Goal: Task Accomplishment & Management: Complete application form

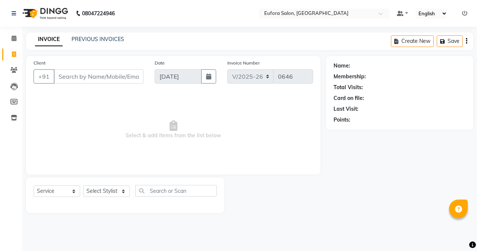
select select "6684"
select select "service"
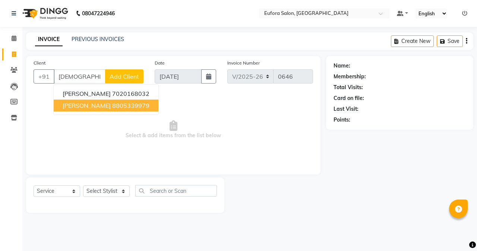
click at [81, 105] on span "[PERSON_NAME]" at bounding box center [87, 105] width 48 height 7
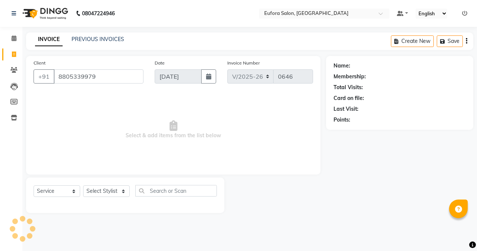
type input "8805339979"
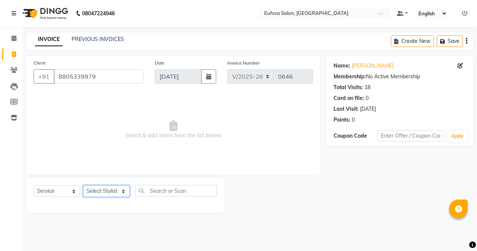
click at [108, 190] on select "Select Stylist [PERSON_NAME] [PERSON_NAME] Gigi [PERSON_NAME] Roshan [PERSON_NA…" at bounding box center [106, 191] width 47 height 12
select select "87949"
click at [83, 185] on select "Select Stylist [PERSON_NAME] [PERSON_NAME] Gigi [PERSON_NAME] Roshan [PERSON_NA…" at bounding box center [106, 191] width 47 height 12
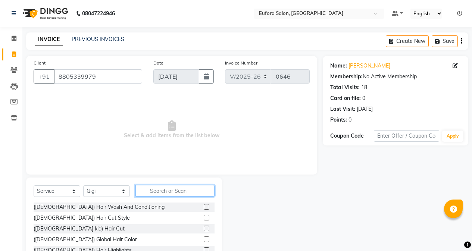
click at [163, 193] on input "text" at bounding box center [174, 191] width 79 height 12
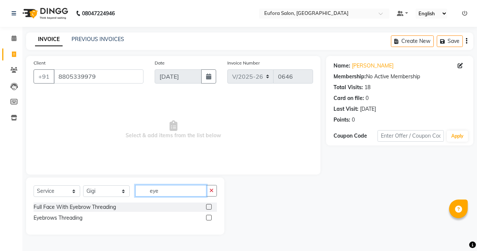
type input "eye"
click at [206, 217] on label at bounding box center [209, 218] width 6 height 6
click at [206, 217] on input "checkbox" at bounding box center [208, 217] width 5 height 5
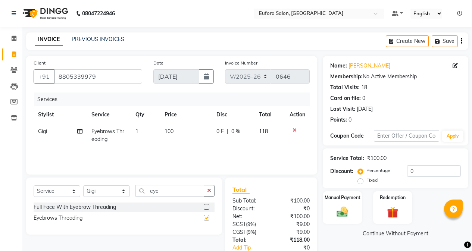
checkbox input "false"
drag, startPoint x: 164, startPoint y: 190, endPoint x: 132, endPoint y: 192, distance: 32.9
click at [132, 192] on div "Select Service Product Membership Package Voucher Prepaid Gift Card Select Styl…" at bounding box center [124, 194] width 181 height 18
type input "uppe"
click at [208, 208] on label at bounding box center [207, 207] width 6 height 6
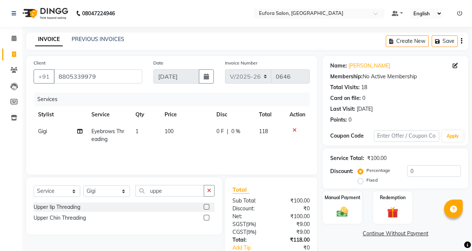
click at [208, 208] on input "checkbox" at bounding box center [206, 207] width 5 height 5
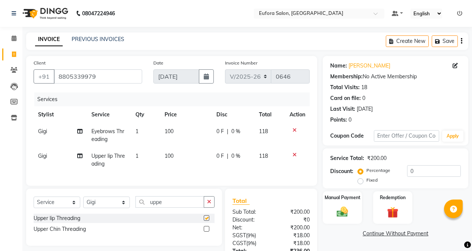
checkbox input "false"
drag, startPoint x: 172, startPoint y: 207, endPoint x: 134, endPoint y: 209, distance: 38.1
click at [134, 209] on div "Select Service Product Membership Package Voucher Prepaid Gift Card Select Styl…" at bounding box center [124, 205] width 181 height 18
type input "chin"
click at [205, 221] on label at bounding box center [207, 218] width 6 height 6
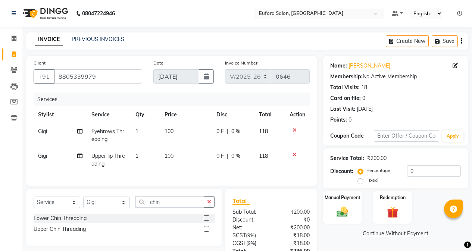
click at [205, 221] on input "checkbox" at bounding box center [206, 218] width 5 height 5
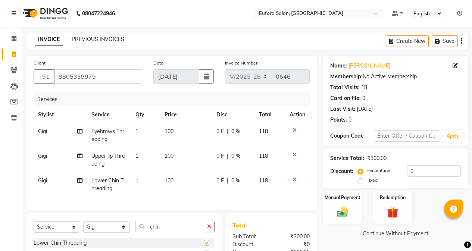
checkbox input "false"
click at [419, 42] on button "Create New" at bounding box center [406, 41] width 43 height 12
select select "service"
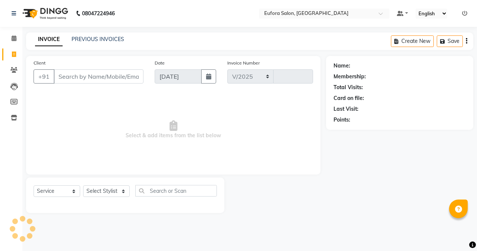
select select "6684"
type input "0646"
click at [79, 81] on input "Client" at bounding box center [99, 76] width 90 height 14
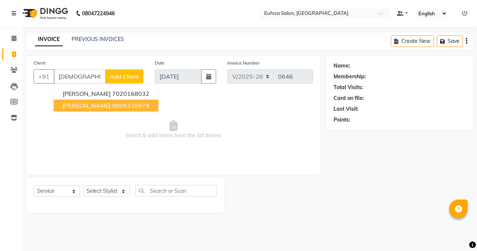
click at [112, 102] on ngb-highlight "8805339979" at bounding box center [130, 105] width 37 height 7
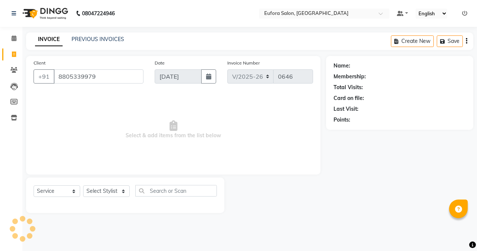
type input "8805339979"
click at [116, 190] on select "Select Stylist [PERSON_NAME] [PERSON_NAME] Gigi [PERSON_NAME] Roshan [PERSON_NA…" at bounding box center [106, 191] width 47 height 12
select select "87949"
click at [83, 185] on select "Select Stylist [PERSON_NAME] [PERSON_NAME] Gigi [PERSON_NAME] Roshan [PERSON_NA…" at bounding box center [106, 191] width 47 height 12
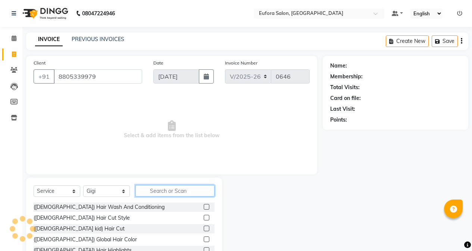
click at [165, 196] on input "text" at bounding box center [174, 191] width 79 height 12
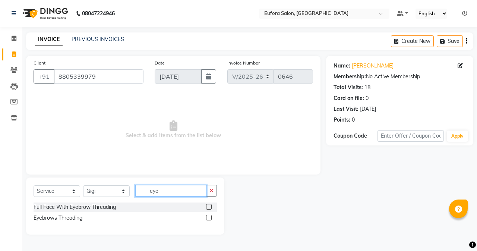
type input "eye"
click at [211, 215] on label at bounding box center [209, 218] width 6 height 6
click at [211, 215] on input "checkbox" at bounding box center [208, 217] width 5 height 5
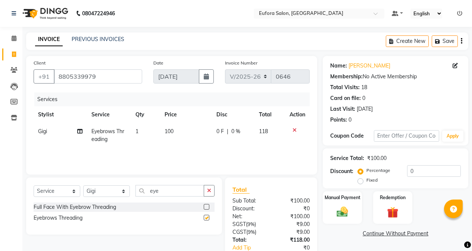
checkbox input "false"
drag, startPoint x: 166, startPoint y: 185, endPoint x: 134, endPoint y: 189, distance: 32.3
click at [134, 189] on div "Select Service Product Membership Package Voucher Prepaid Gift Card Select Styl…" at bounding box center [124, 194] width 181 height 18
type input "upper"
click at [206, 206] on label at bounding box center [207, 207] width 6 height 6
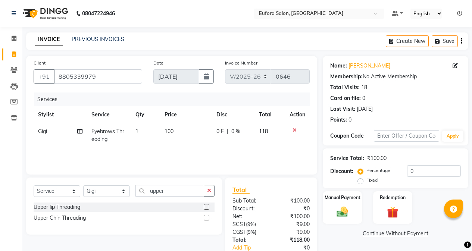
click at [206, 206] on input "checkbox" at bounding box center [206, 207] width 5 height 5
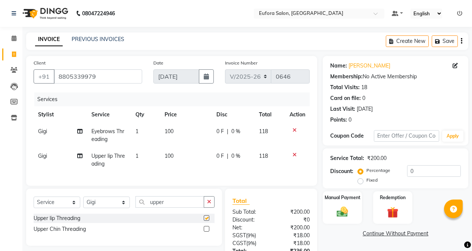
checkbox input "false"
drag, startPoint x: 170, startPoint y: 207, endPoint x: 59, endPoint y: 209, distance: 111.1
click at [59, 209] on div "Select Service Product Membership Package Voucher Prepaid Gift Card Select Styl…" at bounding box center [124, 205] width 181 height 18
type input "chin"
click at [205, 221] on label at bounding box center [207, 218] width 6 height 6
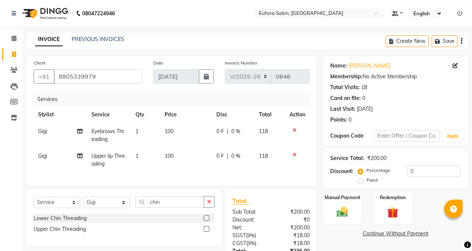
click at [205, 221] on input "checkbox" at bounding box center [206, 218] width 5 height 5
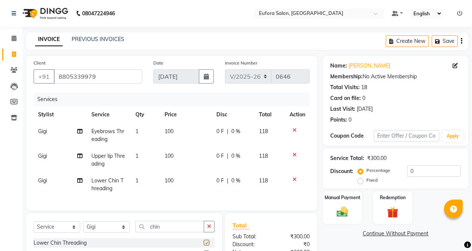
checkbox input "false"
click at [445, 42] on button "Save" at bounding box center [444, 41] width 26 height 12
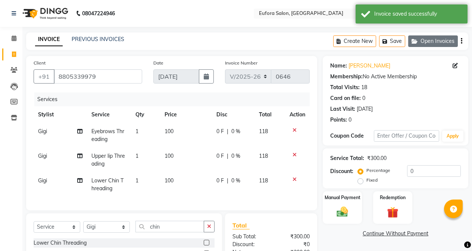
click at [429, 40] on button "Open Invoices" at bounding box center [433, 41] width 50 height 12
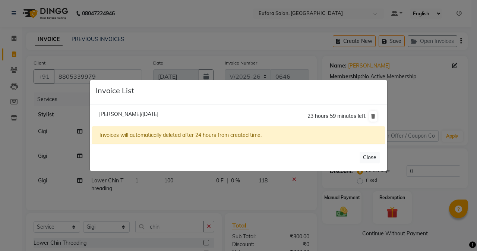
click at [125, 113] on span "[PERSON_NAME]/[DATE]" at bounding box center [128, 114] width 59 height 7
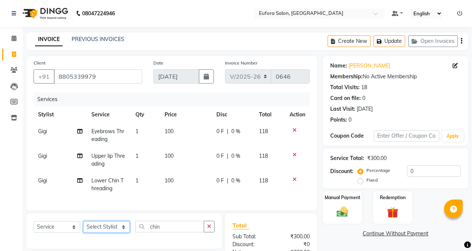
click at [91, 230] on select "Select Stylist [PERSON_NAME] [PERSON_NAME] Gigi [PERSON_NAME] Roshan [PERSON_NA…" at bounding box center [106, 227] width 47 height 12
select select "69833"
click at [83, 227] on select "Select Stylist [PERSON_NAME] [PERSON_NAME] Gigi [PERSON_NAME] Roshan [PERSON_NA…" at bounding box center [106, 227] width 47 height 12
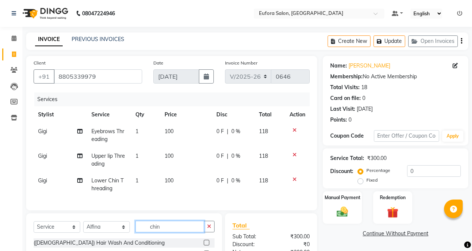
drag, startPoint x: 167, startPoint y: 234, endPoint x: 116, endPoint y: 232, distance: 51.9
click at [116, 232] on div "Select Service Product Membership Package Voucher Prepaid Gift Card Select Styl…" at bounding box center [124, 230] width 181 height 18
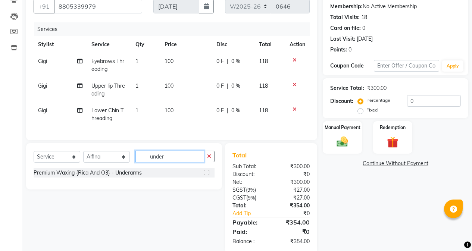
scroll to position [89, 0]
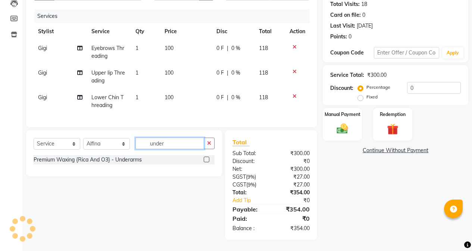
type input "under"
click at [208, 162] on div at bounding box center [206, 161] width 5 height 8
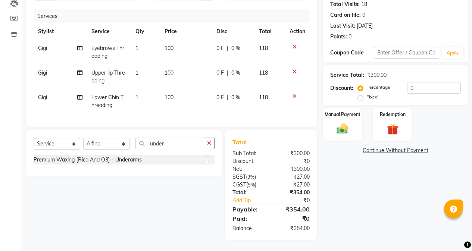
click at [206, 158] on label at bounding box center [207, 160] width 6 height 6
click at [206, 158] on input "checkbox" at bounding box center [206, 159] width 5 height 5
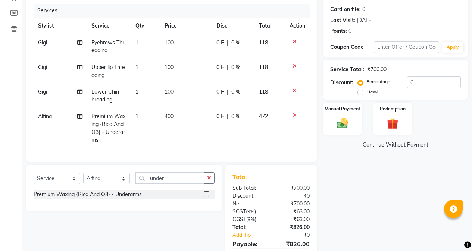
scroll to position [0, 0]
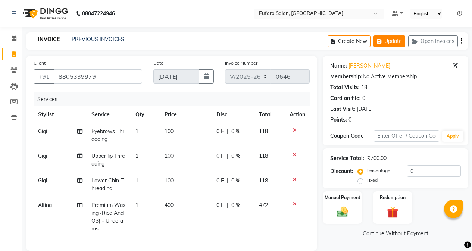
click at [392, 41] on button "Update" at bounding box center [389, 41] width 32 height 12
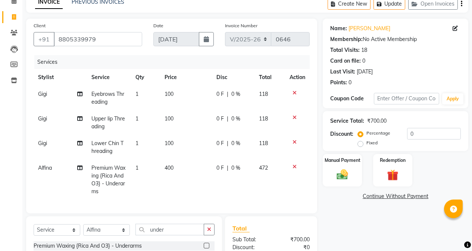
click at [295, 167] on icon at bounding box center [294, 166] width 4 height 5
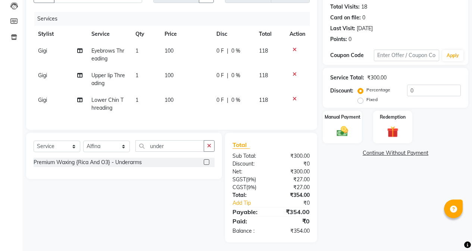
scroll to position [89, 0]
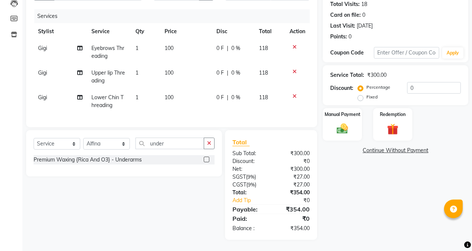
click at [205, 161] on label at bounding box center [207, 160] width 6 height 6
click at [205, 161] on input "checkbox" at bounding box center [206, 159] width 5 height 5
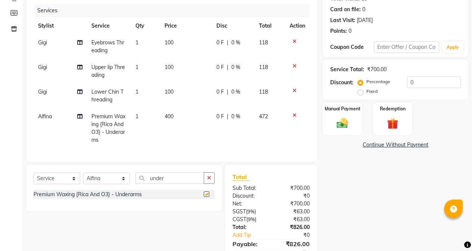
checkbox input "false"
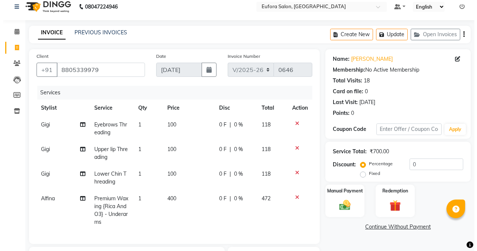
scroll to position [0, 0]
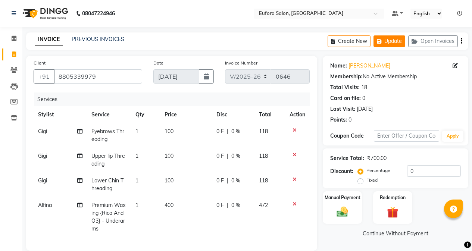
click at [395, 42] on button "Update" at bounding box center [389, 41] width 32 height 12
click at [402, 39] on button "Update" at bounding box center [389, 41] width 32 height 12
click at [401, 41] on button "Update" at bounding box center [389, 41] width 32 height 12
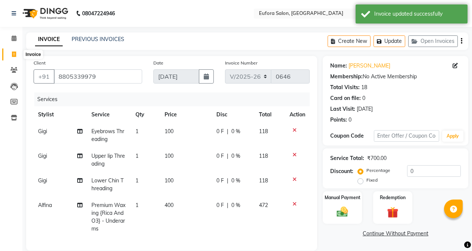
click at [15, 53] on icon at bounding box center [14, 54] width 4 height 6
select select "service"
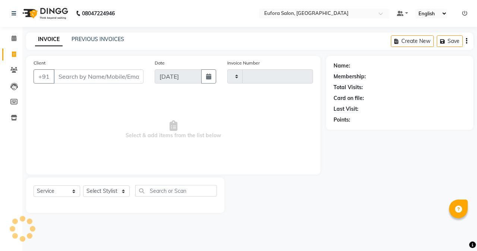
click at [70, 79] on input "Client" at bounding box center [99, 76] width 90 height 14
select select "6684"
type input "0646"
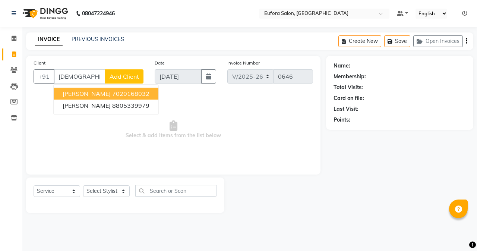
click at [97, 92] on span "[PERSON_NAME]" at bounding box center [87, 93] width 48 height 7
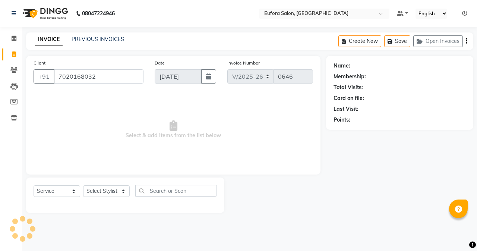
type input "7020168032"
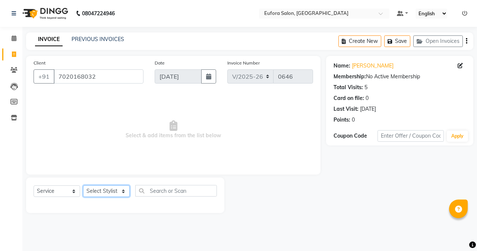
click at [108, 192] on select "Select Stylist [PERSON_NAME] [PERSON_NAME] Gigi [PERSON_NAME] Roshan [PERSON_NA…" at bounding box center [106, 191] width 47 height 12
select select "75754"
click at [83, 185] on select "Select Stylist [PERSON_NAME] [PERSON_NAME] Gigi [PERSON_NAME] Roshan [PERSON_NA…" at bounding box center [106, 191] width 47 height 12
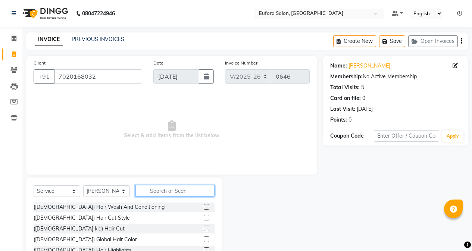
click at [161, 187] on input "text" at bounding box center [174, 191] width 79 height 12
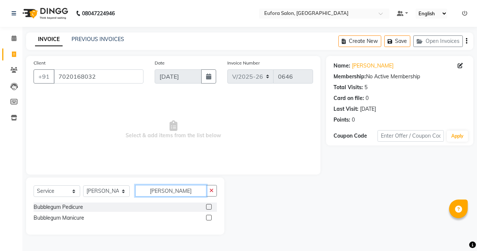
type input "[PERSON_NAME]"
click at [210, 208] on label at bounding box center [209, 207] width 6 height 6
click at [210, 208] on input "checkbox" at bounding box center [208, 207] width 5 height 5
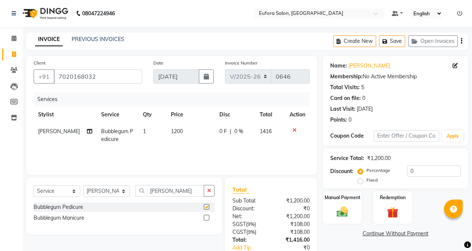
checkbox input "false"
click at [397, 41] on button "Save" at bounding box center [392, 41] width 26 height 12
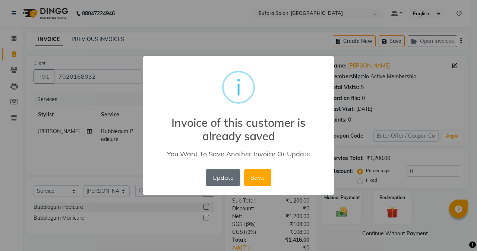
click at [219, 178] on button "Update" at bounding box center [223, 177] width 34 height 16
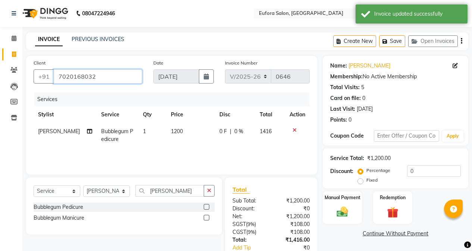
click at [105, 77] on input "7020168032" at bounding box center [98, 76] width 88 height 14
drag, startPoint x: 105, startPoint y: 77, endPoint x: 35, endPoint y: 81, distance: 70.6
click at [35, 81] on div "[PHONE_NUMBER]" at bounding box center [88, 76] width 108 height 14
click at [13, 53] on icon at bounding box center [14, 54] width 4 height 6
select select "service"
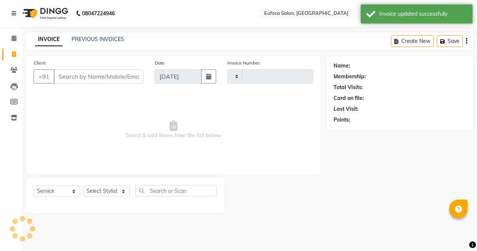
click at [63, 79] on input "Client" at bounding box center [99, 76] width 90 height 14
select select "6684"
type input "0646"
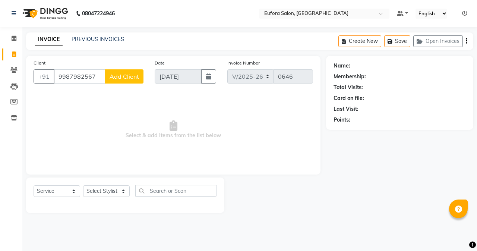
type input "9987982567"
click at [119, 79] on span "Add Client" at bounding box center [124, 76] width 29 height 7
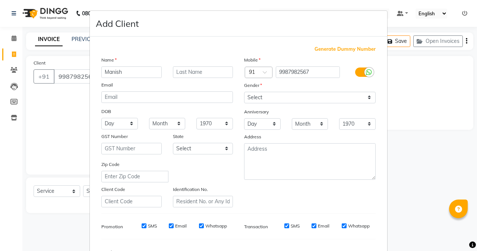
type input "Manish"
click at [209, 73] on input "text" at bounding box center [203, 72] width 60 height 12
type input "[PERSON_NAME]"
click at [324, 95] on select "Select [DEMOGRAPHIC_DATA] [DEMOGRAPHIC_DATA] Other Prefer Not To Say" at bounding box center [310, 98] width 132 height 12
select select "[DEMOGRAPHIC_DATA]"
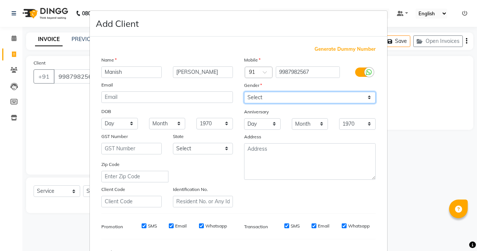
click at [244, 92] on select "Select [DEMOGRAPHIC_DATA] [DEMOGRAPHIC_DATA] Other Prefer Not To Say" at bounding box center [310, 98] width 132 height 12
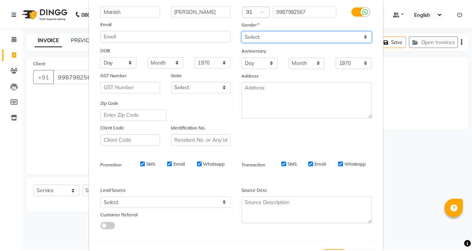
scroll to position [93, 0]
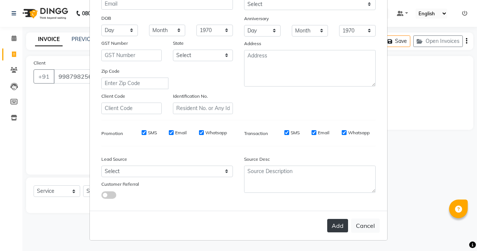
click at [331, 229] on button "Add" at bounding box center [337, 225] width 21 height 13
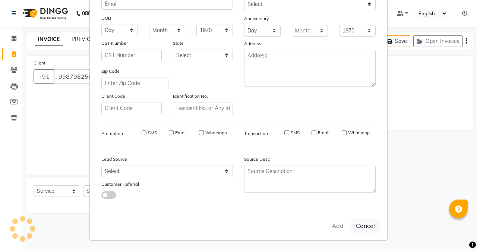
select select
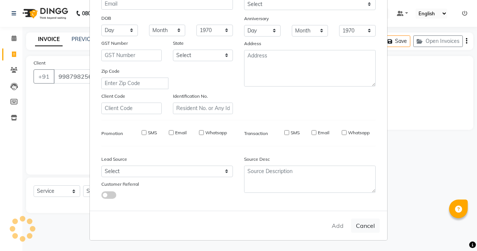
select select
checkbox input "false"
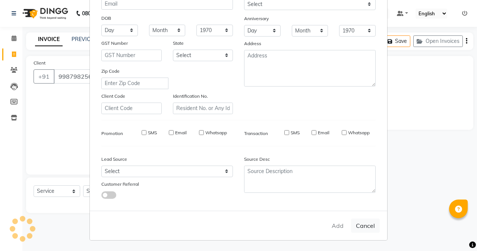
checkbox input "false"
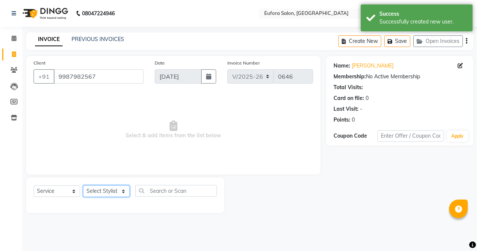
click at [107, 192] on select "Select Stylist [PERSON_NAME] [PERSON_NAME] Gigi [PERSON_NAME] Roshan [PERSON_NA…" at bounding box center [106, 191] width 47 height 12
select select "87950"
click at [83, 185] on select "Select Stylist [PERSON_NAME] [PERSON_NAME] Gigi [PERSON_NAME] Roshan [PERSON_NA…" at bounding box center [106, 191] width 47 height 12
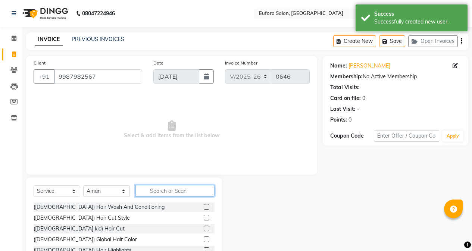
click at [161, 189] on input "text" at bounding box center [174, 191] width 79 height 12
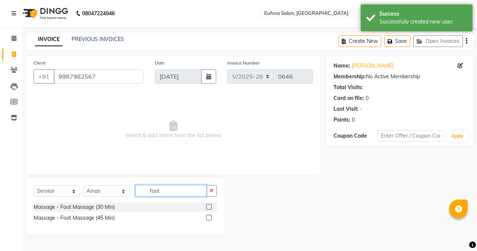
type input "foot"
click at [208, 205] on label at bounding box center [209, 207] width 6 height 6
click at [208, 205] on input "checkbox" at bounding box center [208, 207] width 5 height 5
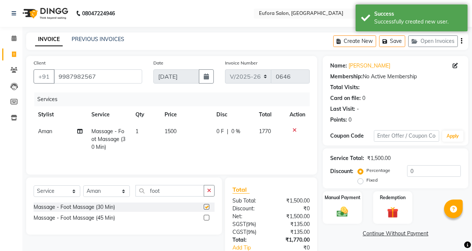
checkbox input "false"
drag, startPoint x: 190, startPoint y: 193, endPoint x: 115, endPoint y: 192, distance: 75.3
click at [115, 192] on div "Select Service Product Membership Package Voucher Prepaid Gift Card Select Styl…" at bounding box center [124, 194] width 181 height 18
type input "h"
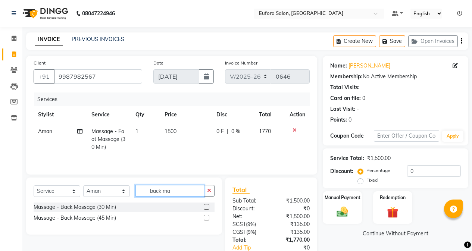
type input "back ma"
click at [206, 219] on label at bounding box center [207, 218] width 6 height 6
click at [206, 219] on input "checkbox" at bounding box center [206, 217] width 5 height 5
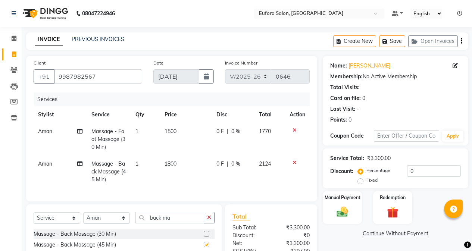
checkbox input "false"
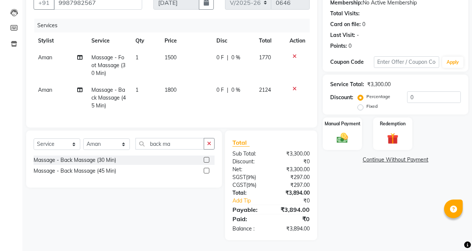
scroll to position [80, 0]
click at [100, 146] on select "Select Stylist [PERSON_NAME] [PERSON_NAME] Gigi [PERSON_NAME] Roshan [PERSON_NA…" at bounding box center [106, 144] width 47 height 12
click at [83, 138] on select "Select Stylist [PERSON_NAME] [PERSON_NAME] Gigi [PERSON_NAME] Roshan [PERSON_NA…" at bounding box center [106, 144] width 47 height 12
drag, startPoint x: 171, startPoint y: 145, endPoint x: 137, endPoint y: 146, distance: 34.3
click at [137, 146] on input "back ma" at bounding box center [169, 144] width 69 height 12
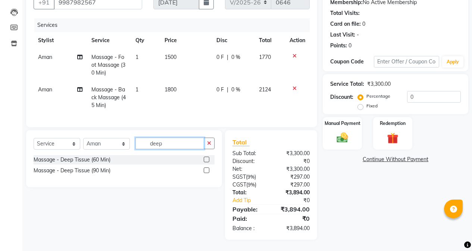
type input "deep"
click at [207, 171] on label at bounding box center [207, 170] width 6 height 6
click at [207, 171] on input "checkbox" at bounding box center [206, 170] width 5 height 5
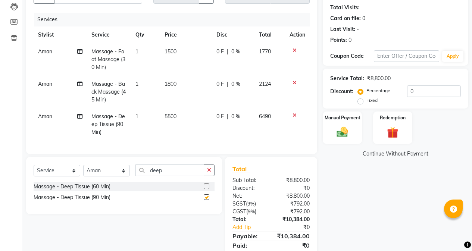
checkbox input "false"
click at [294, 84] on icon at bounding box center [294, 82] width 4 height 5
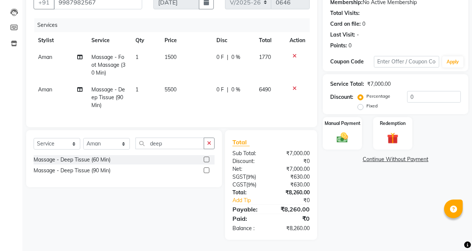
click at [176, 86] on span "5500" at bounding box center [170, 89] width 12 height 7
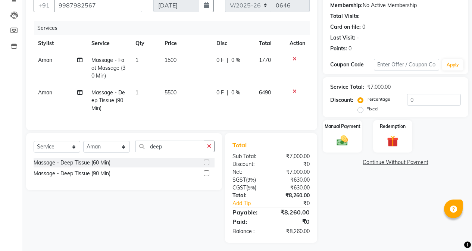
select select "87950"
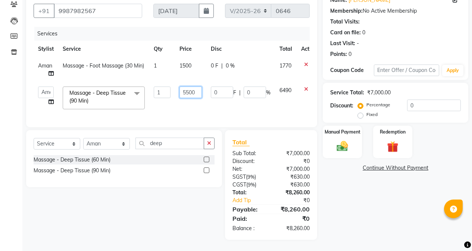
drag, startPoint x: 200, startPoint y: 87, endPoint x: 153, endPoint y: 88, distance: 46.6
click at [153, 88] on tr "[PERSON_NAME] [PERSON_NAME] Gigi [PERSON_NAME] Roshan [PERSON_NAME] Massage - D…" at bounding box center [177, 98] width 287 height 32
type input "2500"
click at [165, 103] on tr "[PERSON_NAME] [PERSON_NAME] Gigi [PERSON_NAME] Roshan [PERSON_NAME] Massage - D…" at bounding box center [177, 98] width 287 height 32
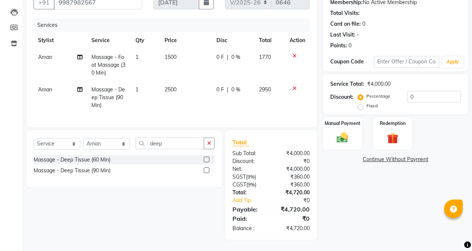
scroll to position [80, 0]
drag, startPoint x: 419, startPoint y: 96, endPoint x: 397, endPoint y: 91, distance: 23.2
click at [397, 91] on div "Percentage Fixed 0" at bounding box center [409, 101] width 101 height 20
type input "20"
click at [344, 166] on div "Name: [PERSON_NAME] Membership: No Active Membership Total Visits: Card on file…" at bounding box center [397, 111] width 151 height 258
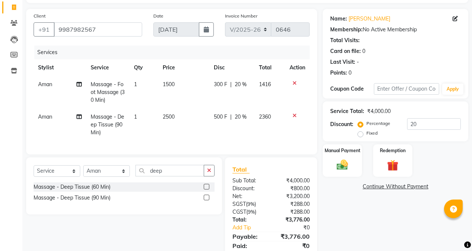
scroll to position [42, 0]
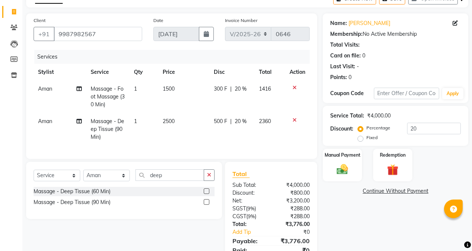
click at [293, 86] on icon at bounding box center [294, 87] width 4 height 5
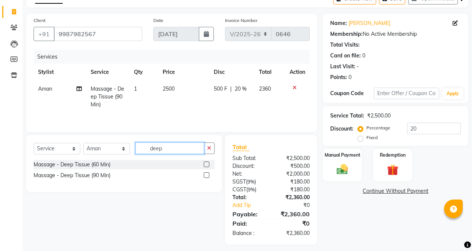
drag, startPoint x: 171, startPoint y: 149, endPoint x: 136, endPoint y: 150, distance: 35.4
click at [136, 150] on input "deep" at bounding box center [169, 148] width 69 height 12
type input "foo"
click at [207, 176] on label at bounding box center [207, 175] width 6 height 6
click at [207, 176] on input "checkbox" at bounding box center [206, 175] width 5 height 5
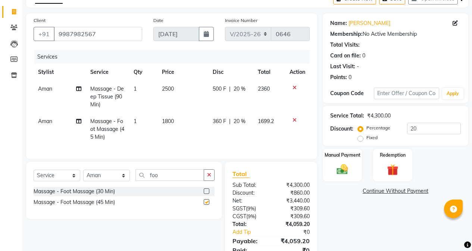
checkbox input "false"
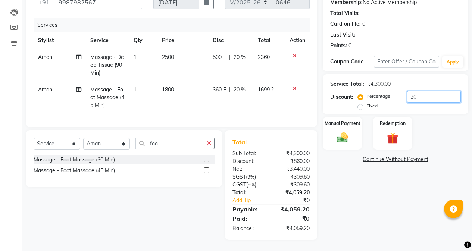
drag, startPoint x: 420, startPoint y: 94, endPoint x: 393, endPoint y: 93, distance: 27.2
click at [393, 93] on div "Percentage Fixed 20" at bounding box center [409, 101] width 101 height 20
type input "20"
click at [349, 212] on div "Name: [PERSON_NAME] Membership: No Active Membership Total Visits: Card on file…" at bounding box center [397, 111] width 151 height 258
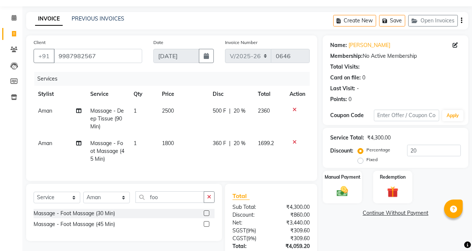
scroll to position [37, 0]
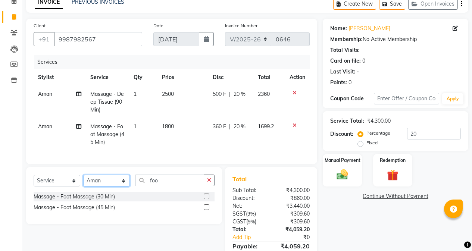
click at [96, 186] on select "Select Stylist [PERSON_NAME] [PERSON_NAME] Gigi [PERSON_NAME] Roshan [PERSON_NA…" at bounding box center [106, 181] width 47 height 12
select select "71146"
click at [83, 180] on select "Select Stylist [PERSON_NAME] [PERSON_NAME] Gigi [PERSON_NAME] Roshan [PERSON_NA…" at bounding box center [106, 181] width 47 height 12
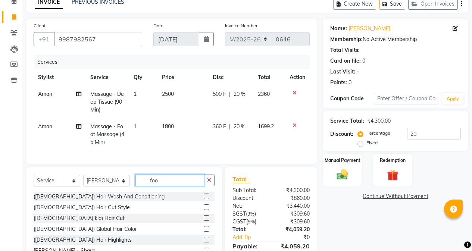
drag, startPoint x: 163, startPoint y: 187, endPoint x: 141, endPoint y: 189, distance: 22.1
click at [141, 186] on input "foo" at bounding box center [169, 180] width 69 height 12
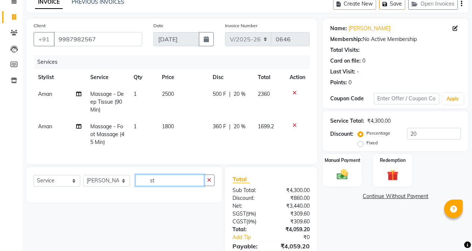
type input "s"
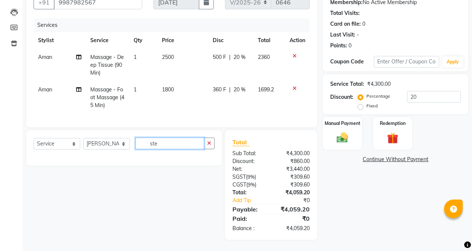
scroll to position [80, 0]
drag, startPoint x: 171, startPoint y: 144, endPoint x: 135, endPoint y: 144, distance: 35.8
click at [135, 144] on div "Select Service Product Membership Package Voucher Prepaid Gift Card Select Styl…" at bounding box center [124, 147] width 181 height 18
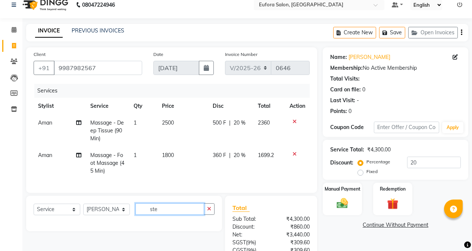
scroll to position [0, 0]
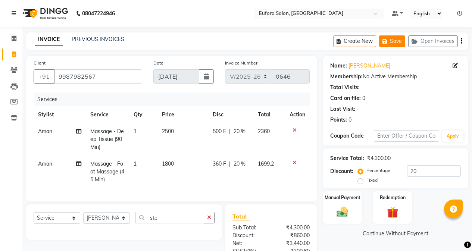
click at [400, 43] on button "Save" at bounding box center [392, 41] width 26 height 12
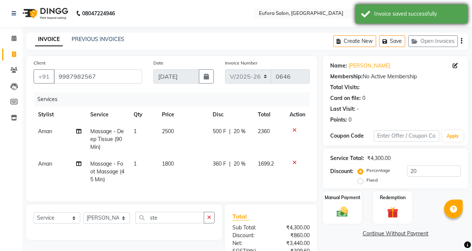
click at [383, 16] on div "Invoice saved successfully" at bounding box center [418, 14] width 88 height 8
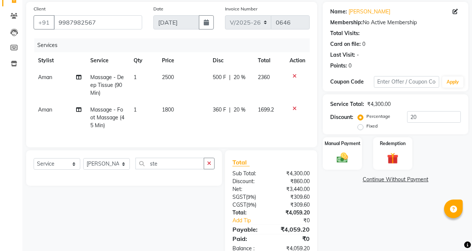
scroll to position [80, 0]
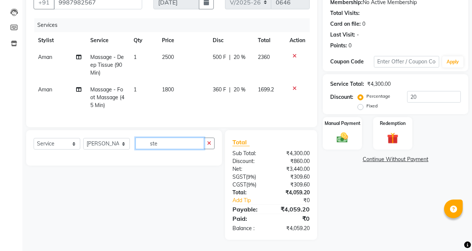
drag, startPoint x: 164, startPoint y: 148, endPoint x: 136, endPoint y: 151, distance: 28.9
click at [136, 151] on div "Select Service Product Membership Package Voucher Prepaid Gift Card Select Styl…" at bounding box center [124, 147] width 181 height 18
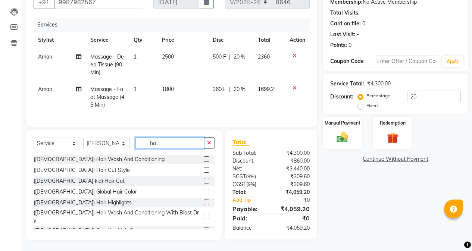
type input "h"
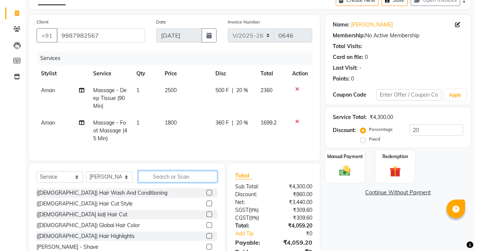
scroll to position [0, 0]
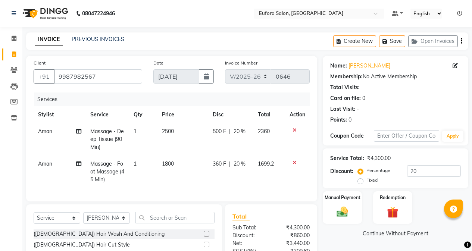
click at [456, 14] on ul "Default Panel My Panel English ENGLISH Español العربية मराठी हिंदी ગુજરાતી தமிழ…" at bounding box center [427, 14] width 78 height 10
click at [460, 13] on icon at bounding box center [459, 13] width 5 height 5
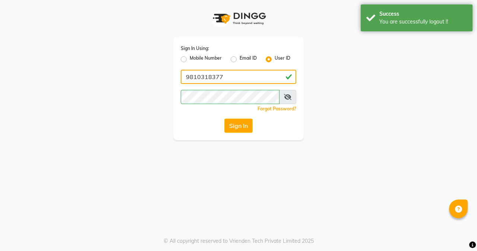
click at [264, 71] on input "9810318377" at bounding box center [239, 77] width 116 height 14
type input "euforasalon"
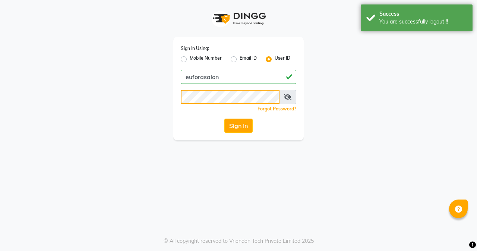
click at [141, 103] on div "Sign In Using: Mobile Number Email ID User ID euforasalon Remember me Forgot Pa…" at bounding box center [238, 70] width 425 height 140
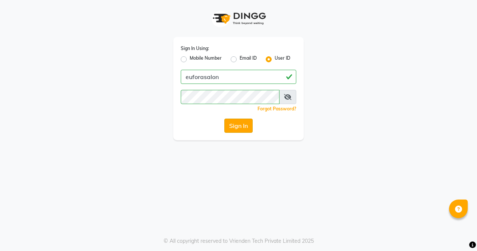
click at [239, 126] on button "Sign In" at bounding box center [238, 126] width 28 height 14
